Goal: Find specific page/section: Find specific page/section

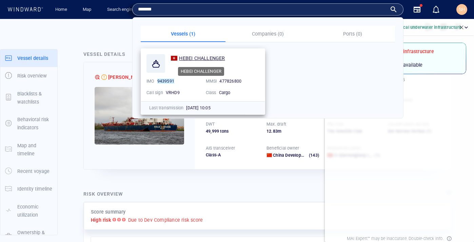
type input "*******"
click at [213, 57] on span "HEBEI CHALLENGER" at bounding box center [202, 58] width 46 height 5
